Goal: Navigation & Orientation: Find specific page/section

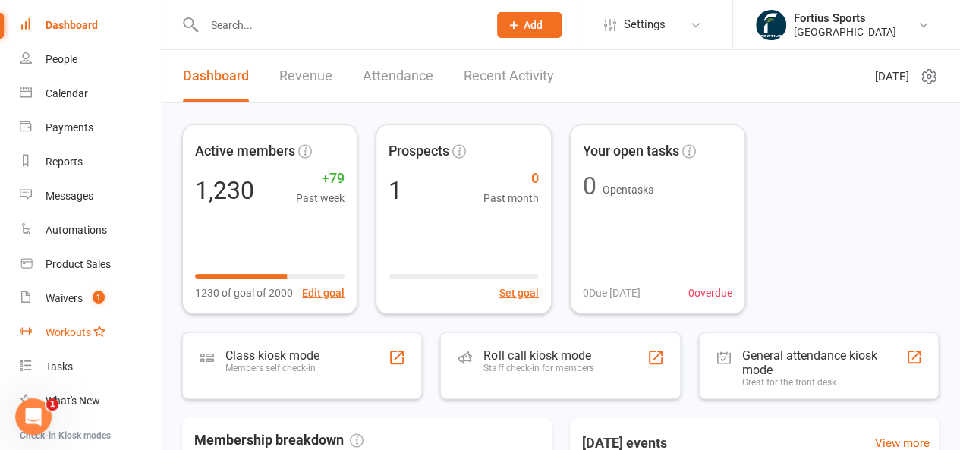
scroll to position [76, 0]
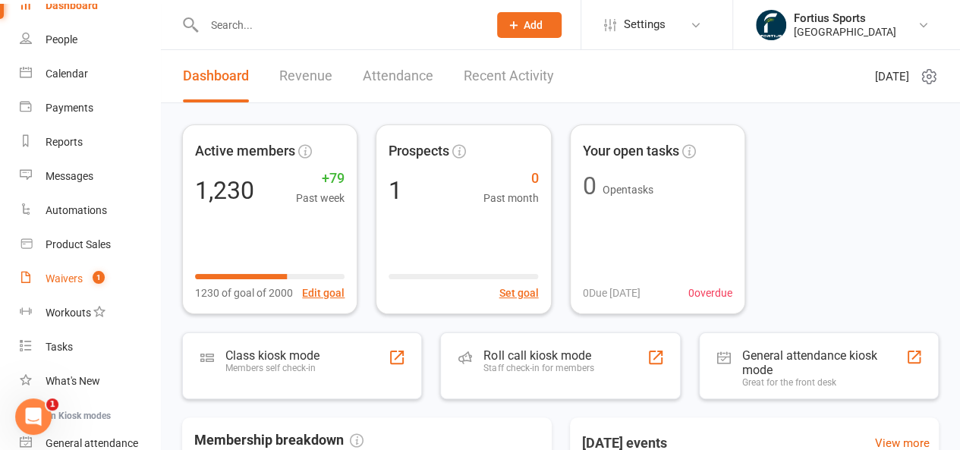
click at [68, 275] on div "Waivers" at bounding box center [64, 278] width 37 height 12
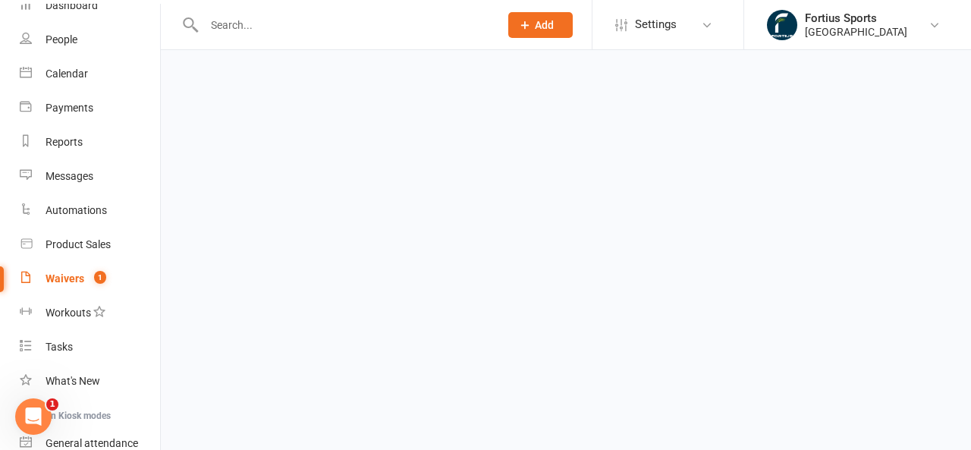
select select "100"
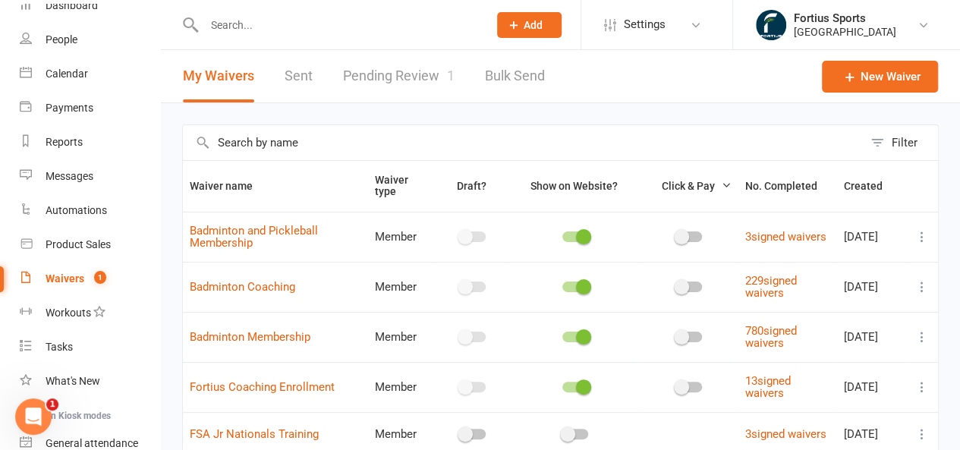
click at [403, 78] on link "Pending Review 1" at bounding box center [399, 76] width 112 height 52
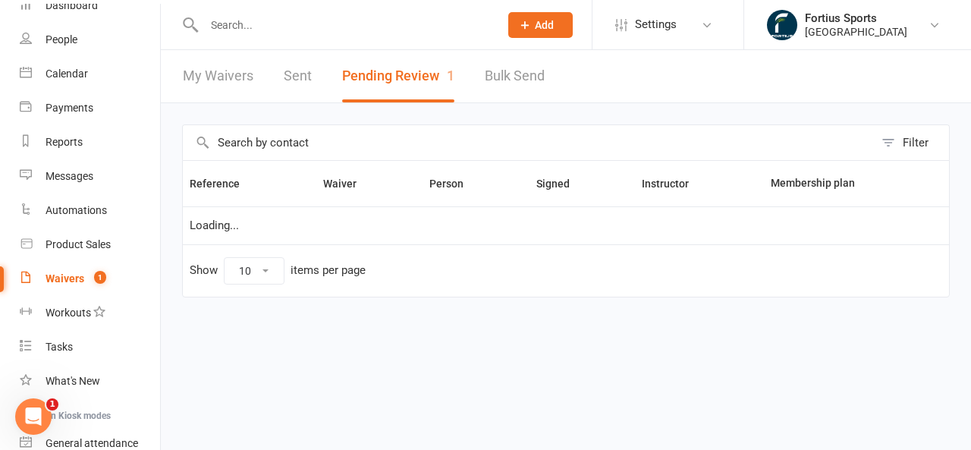
select select "100"
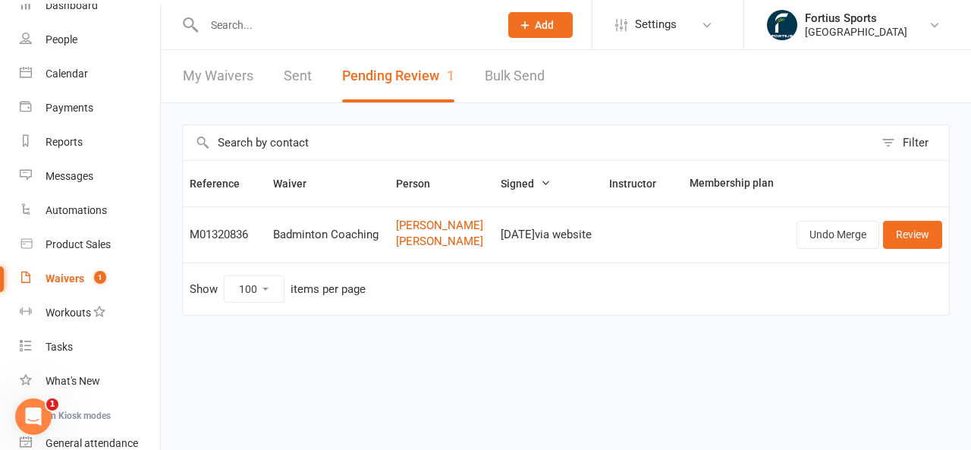
click at [209, 72] on link "My Waivers" at bounding box center [218, 76] width 71 height 52
select select "100"
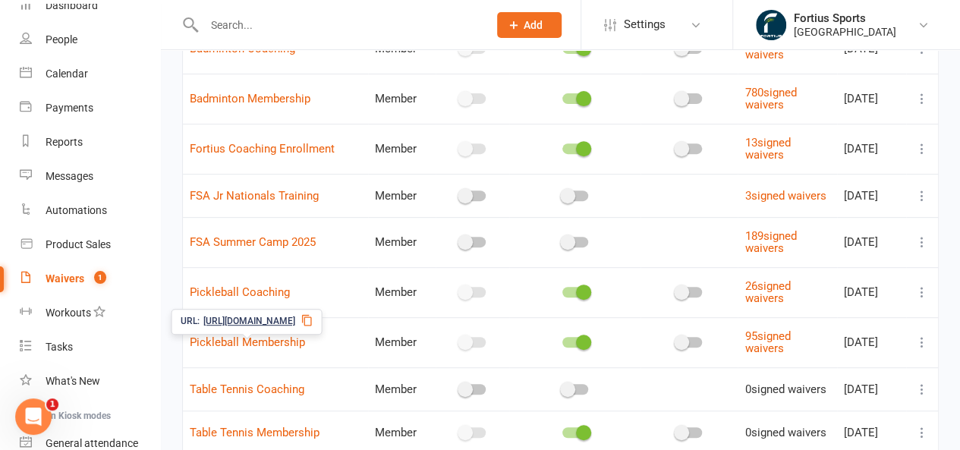
scroll to position [217, 0]
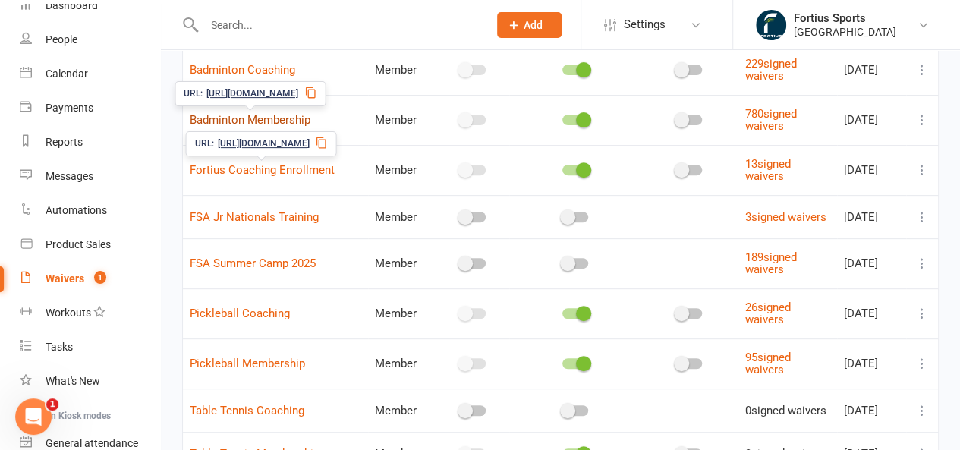
click at [258, 122] on link "Badminton Membership" at bounding box center [250, 120] width 121 height 14
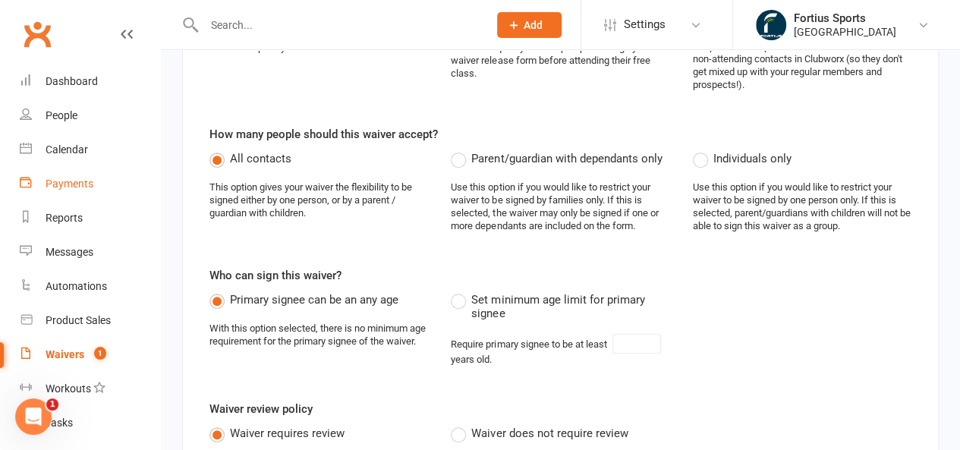
click at [86, 186] on div "Payments" at bounding box center [70, 184] width 48 height 12
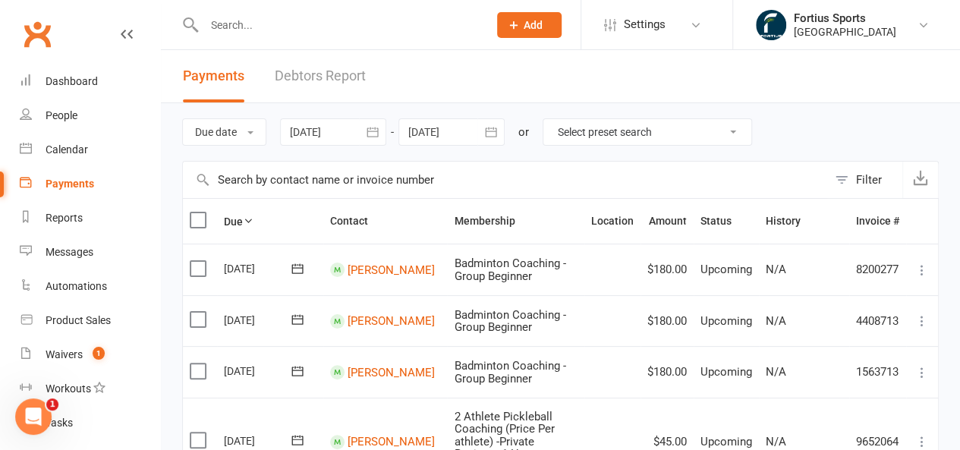
click at [290, 74] on link "Debtors Report" at bounding box center [320, 76] width 91 height 52
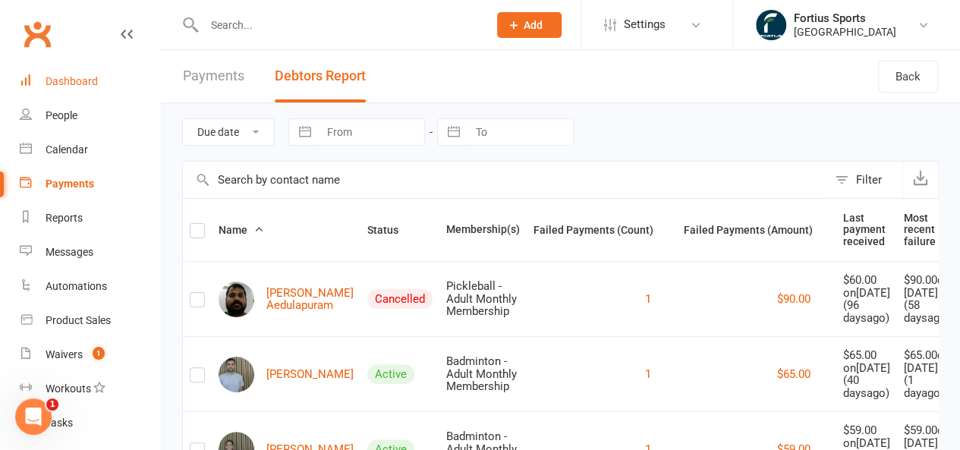
click at [83, 86] on div "Dashboard" at bounding box center [72, 81] width 52 height 12
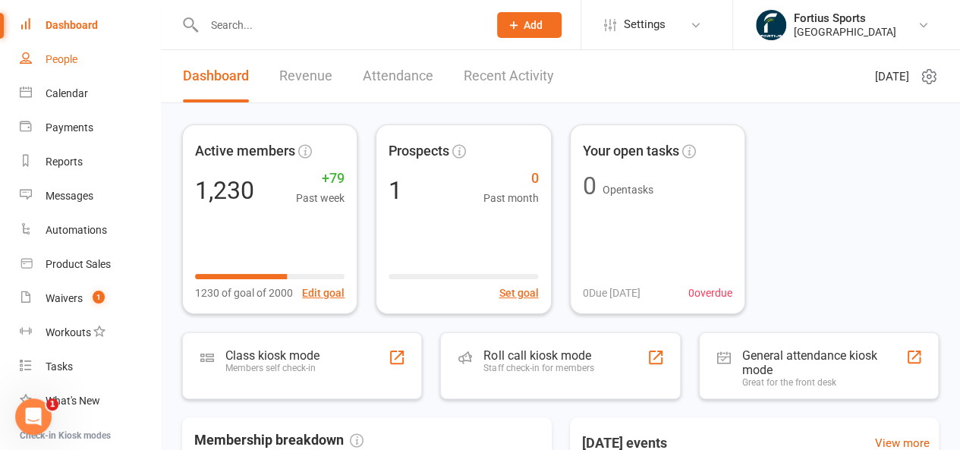
scroll to position [76, 0]
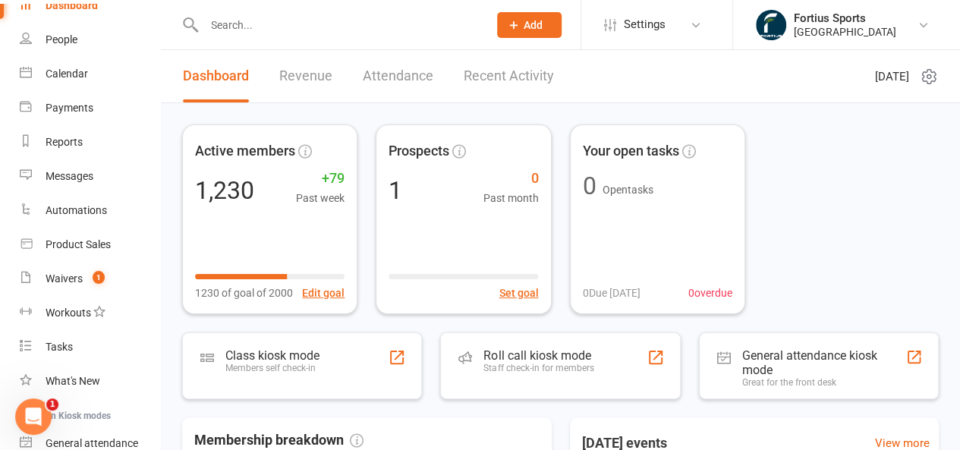
click at [303, 71] on link "Revenue" at bounding box center [305, 76] width 53 height 52
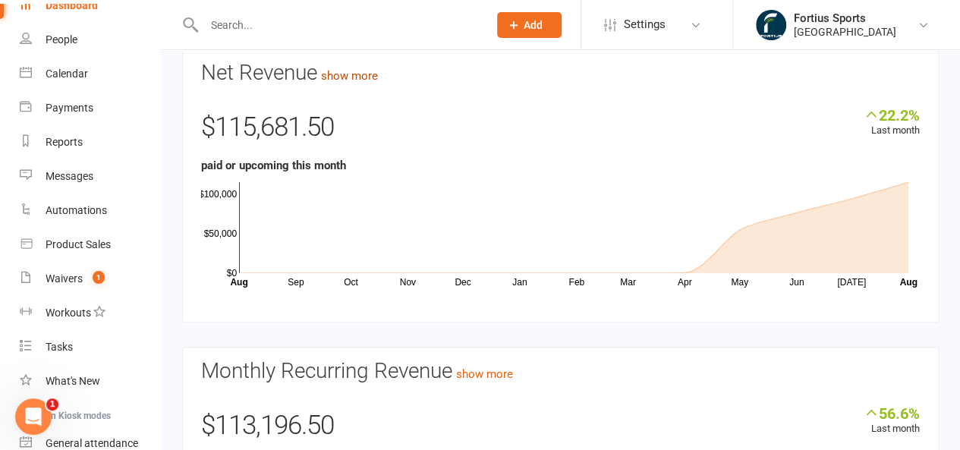
click at [342, 74] on link "show more" at bounding box center [349, 76] width 57 height 14
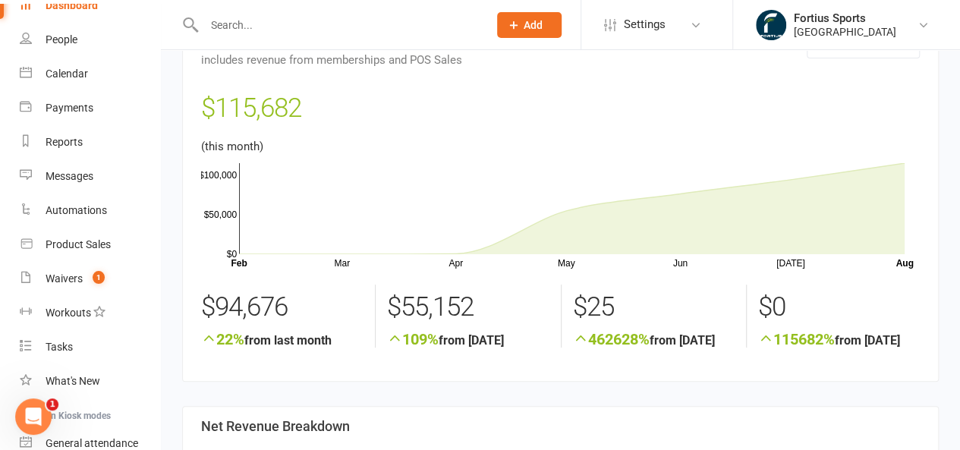
scroll to position [76, 0]
